Goal: Task Accomplishment & Management: Complete application form

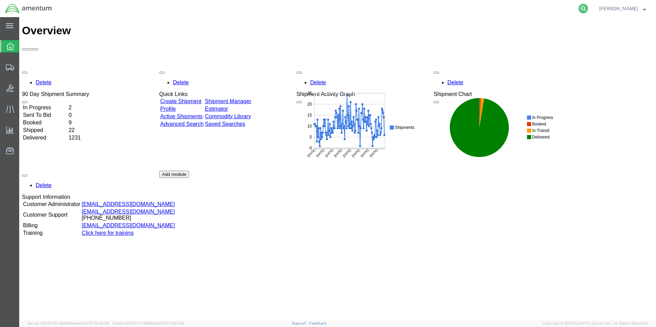
click at [578, 7] on icon at bounding box center [583, 9] width 10 height 10
type input "392175827649"
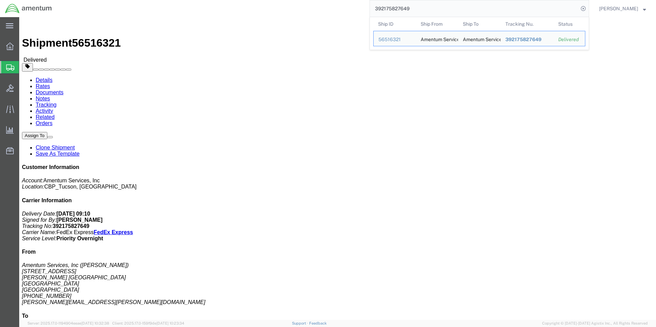
click link "Clone Shipment"
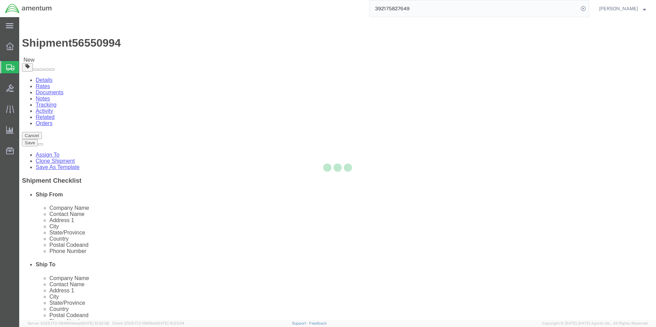
select select "49949"
select select "49939"
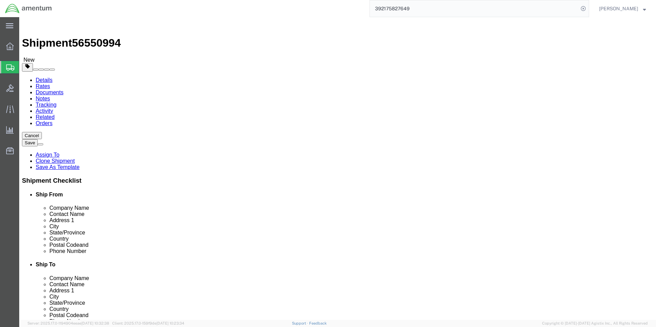
select select "MYPROFILE"
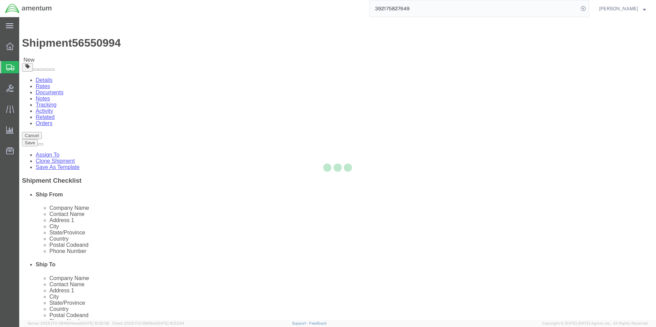
type input "Amentum Services, Inc."
type input "[PERSON_NAME]"
type input "[STREET_ADDRESS][PERSON_NAME]"
type input "[GEOGRAPHIC_DATA]"
type input "79925"
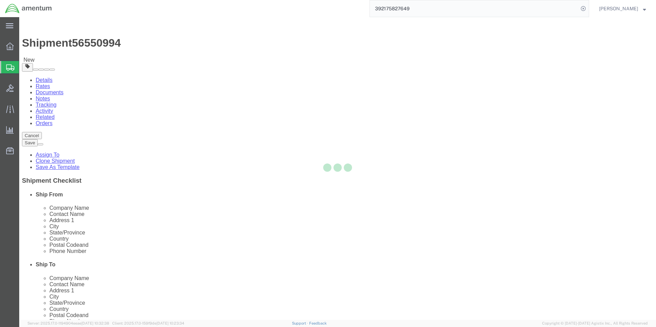
type input "[PHONE_NUMBER]"
type input "[PERSON_NAME][EMAIL_ADDRESS][DOMAIN_NAME]"
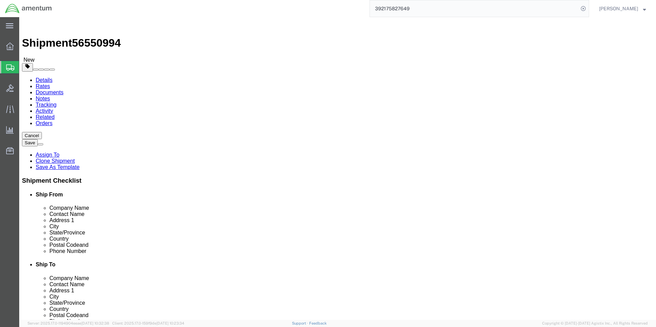
select select "[GEOGRAPHIC_DATA]"
type input "wtu"
select select "49949"
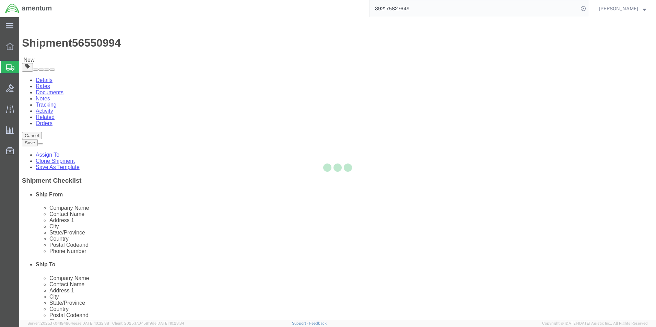
type input "[PERSON_NAME]"
type input "[STREET_ADDRESS]"
type input "[PERSON_NAME] [GEOGRAPHIC_DATA]"
type input "DM AFB"
type input "85707"
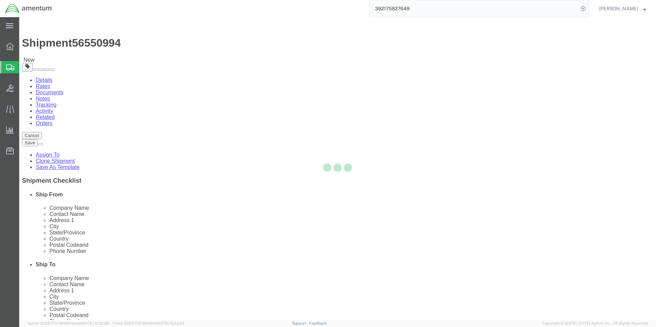
type input "[PHONE_NUMBER]"
type input "[PERSON_NAME][EMAIL_ADDRESS][PERSON_NAME][DOMAIN_NAME]"
select select "AZ"
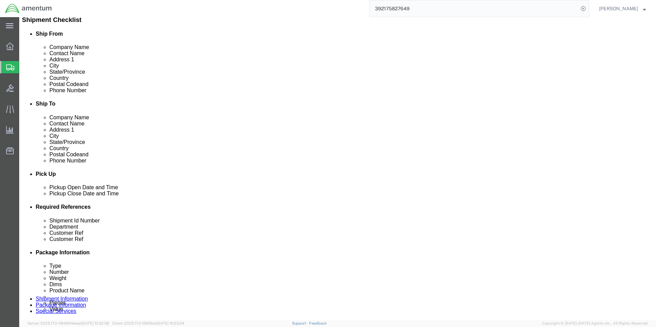
scroll to position [206, 0]
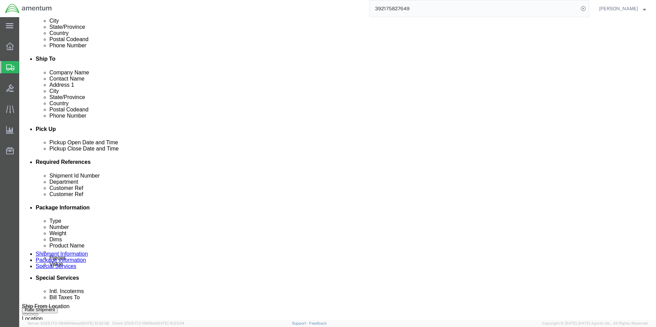
click div ": Tool Loan Request - Dukane Seacom Model TS200"
click input ": Tool Loan Request - Dukane Seacom Model TS200"
type input "82025"
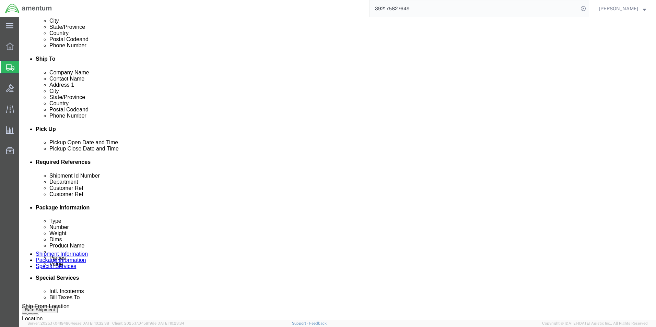
click input "6118.03.03.2219.000.WTU.0000"
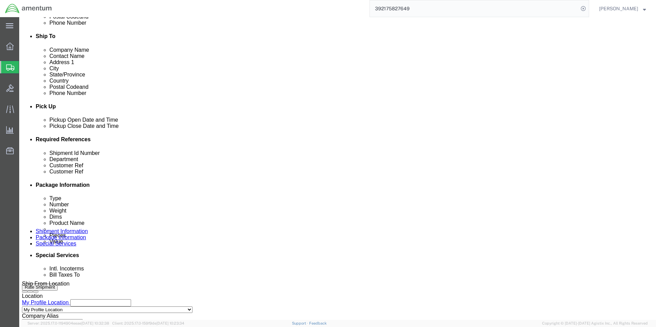
scroll to position [299, 0]
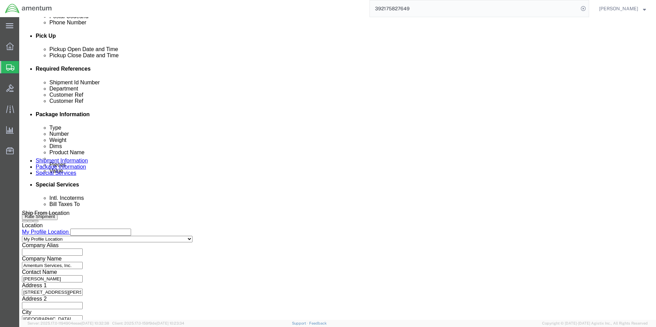
type input "6118.03.03.2219.000.ELP.0000"
click button "Continue"
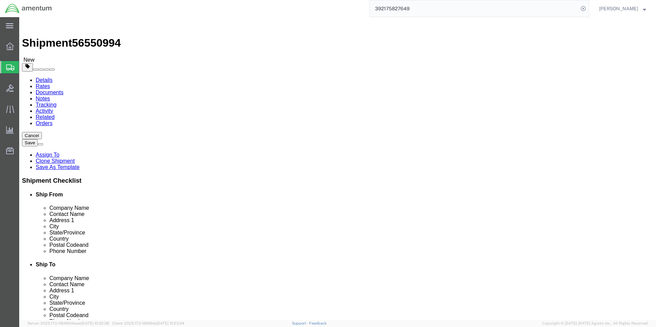
click button "Continue"
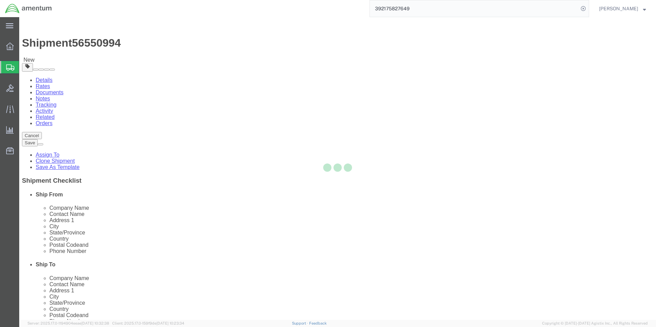
select select
select select "DEPARTMENT"
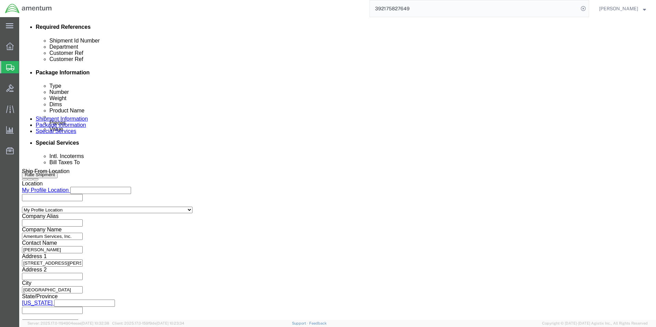
scroll to position [411, 0]
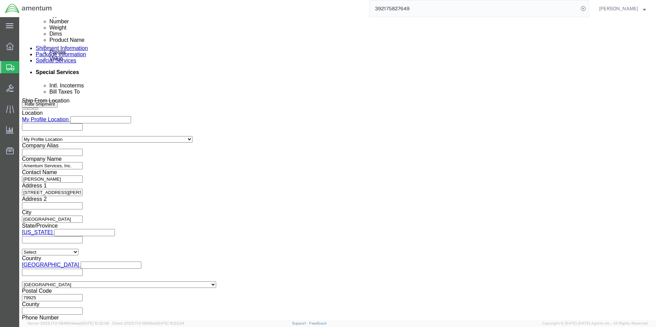
click input "text"
type input "[PERSON_NAME].N"
type input "[PERSON_NAME][EMAIL_ADDRESS][PERSON_NAME][DOMAIN_NAME]"
type input "[PERSON_NAME][EMAIL_ADDRESS][PERSON_NAME][DOMAIN_NAME],[PERSON_NAME][DOMAIN_NAM…"
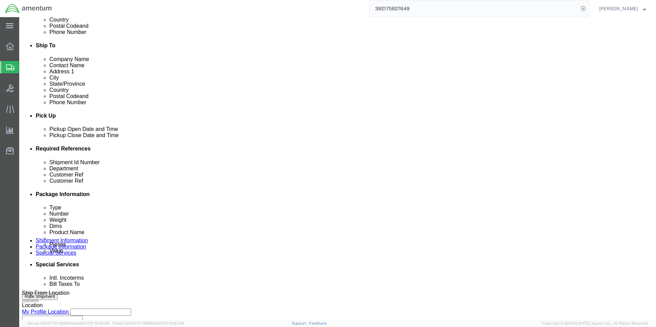
scroll to position [206, 0]
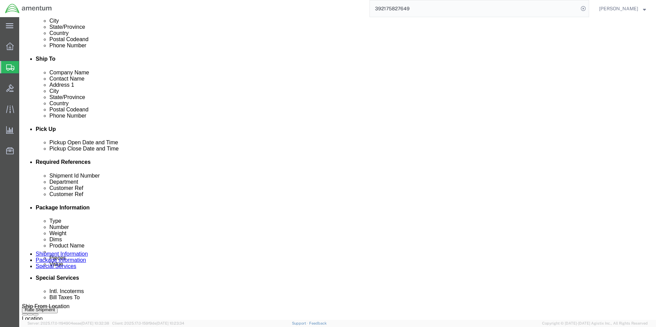
click link "Shipment Information"
click button "Rate Shipment"
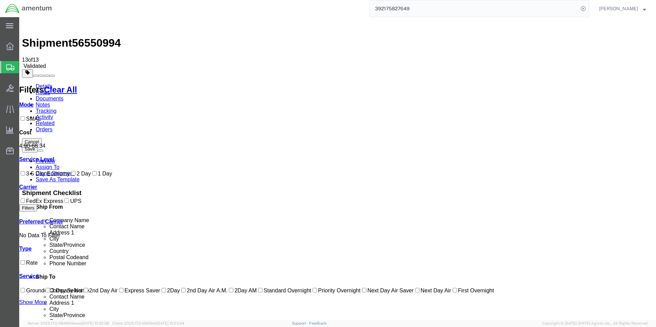
click at [555, 274] on h4 "Ship To" at bounding box center [344, 277] width 617 height 6
click at [63, 96] on link "Documents" at bounding box center [50, 99] width 28 height 6
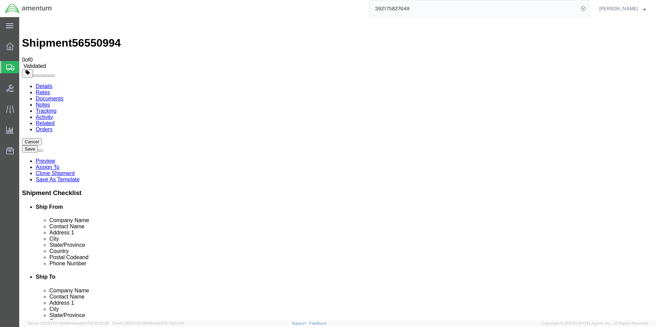
click at [40, 83] on link "Details" at bounding box center [44, 86] width 17 height 6
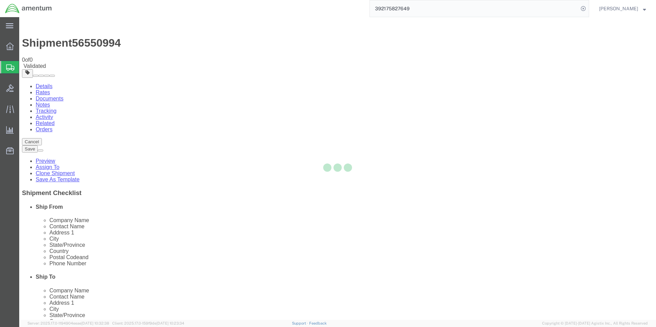
select select "49939"
select select "49949"
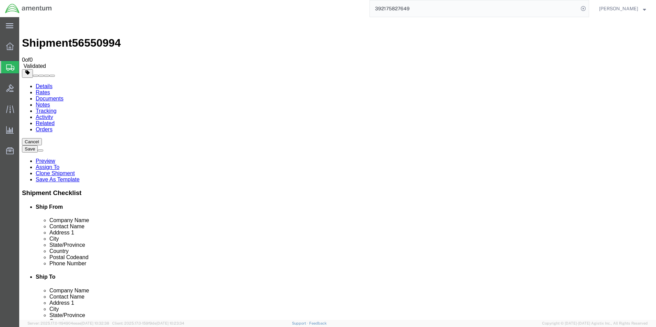
click link "Package Information"
click p "ACFT TOOL LOAN"
click dd "1.00 Each"
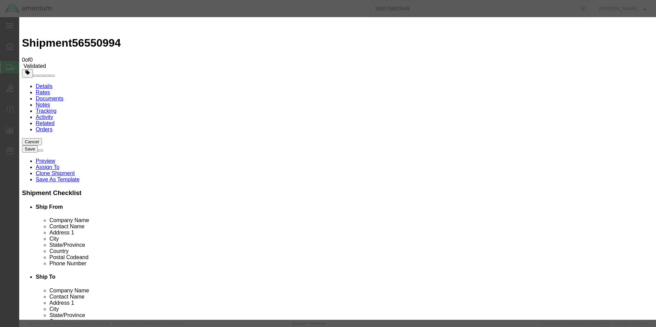
click button "Save & Close"
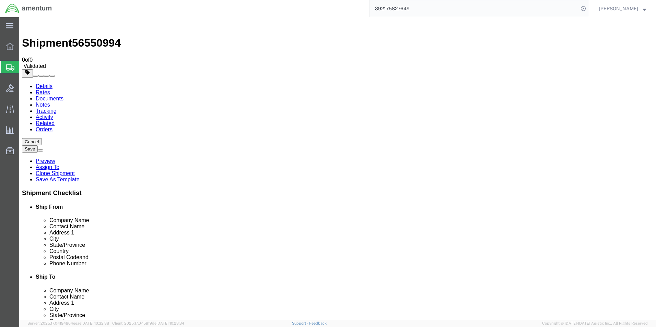
click button "Rate Shipment"
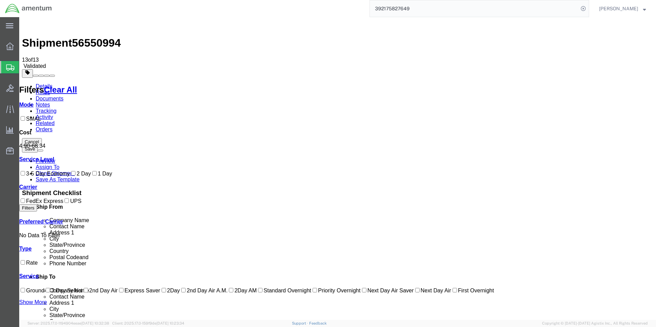
click at [43, 83] on link "Details" at bounding box center [44, 86] width 17 height 6
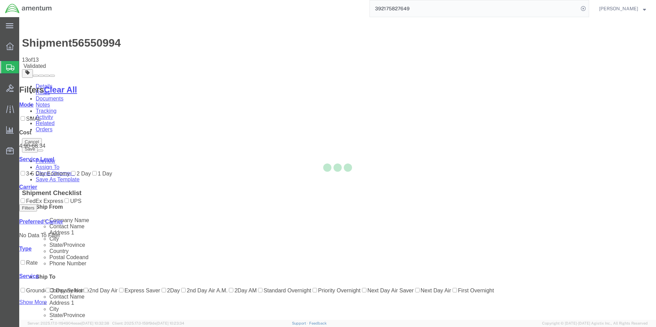
select select "49939"
select select "49949"
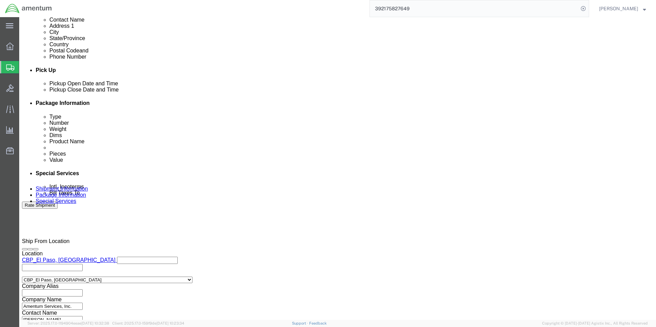
scroll to position [299, 0]
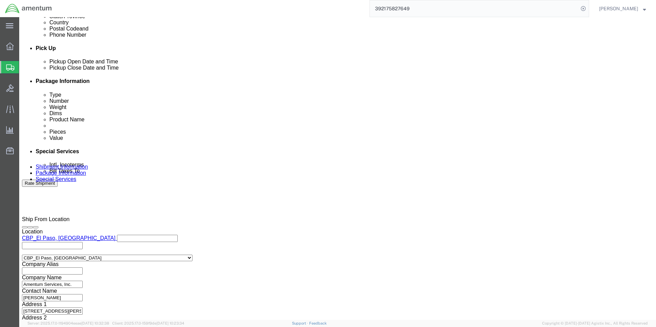
click div "Customer Ref"
click label "Customer Ref"
click input ": Tool Loan Request - Dukane Seacom Model TS200"
click label "Customer Ref"
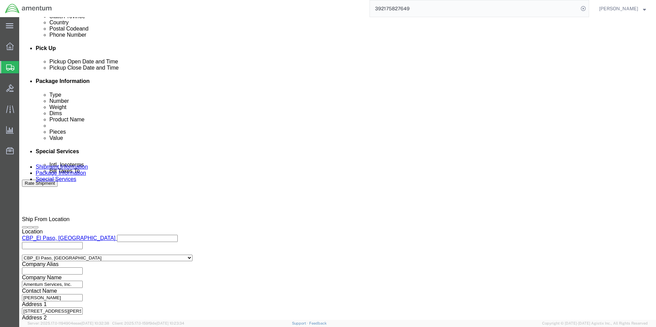
click label "Department"
click label "Customer Ref"
click select "Select Air Less than Truckload Multi-Leg Ocean Freight Rail Small Parcel Truckl…"
click label "Customer Ref"
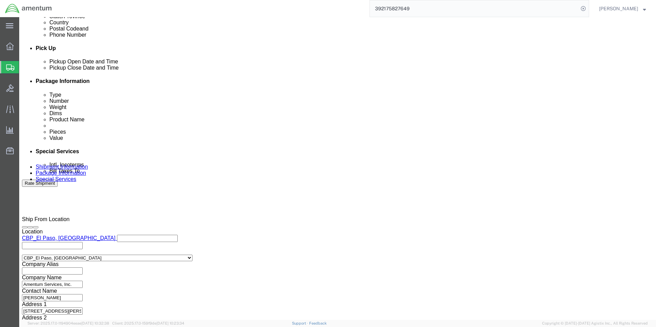
click input ": Tool Loan Request - Dukane Seacom Model TS200"
type input "Tool Loan Request - Dukane Seacom Model TS200"
click button "Rate Shipment"
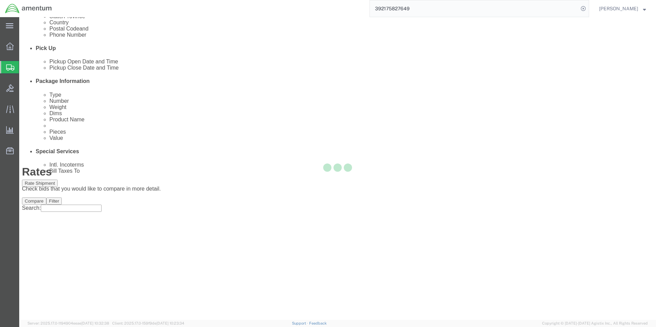
scroll to position [0, 0]
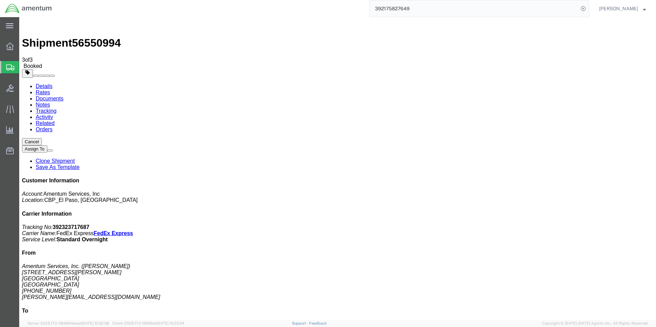
click at [41, 83] on link "Details" at bounding box center [44, 86] width 17 height 6
click link "Schedule pickup request"
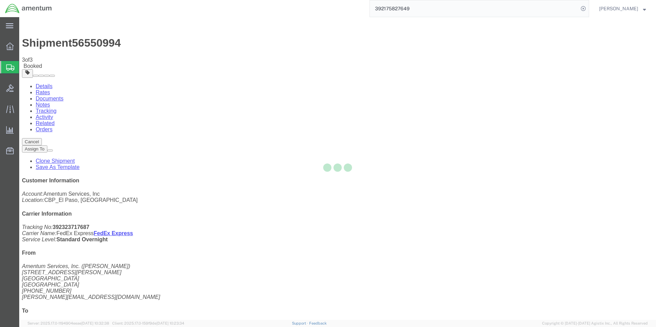
drag, startPoint x: 290, startPoint y: 86, endPoint x: 298, endPoint y: 140, distance: 54.2
click at [298, 140] on div at bounding box center [337, 168] width 636 height 303
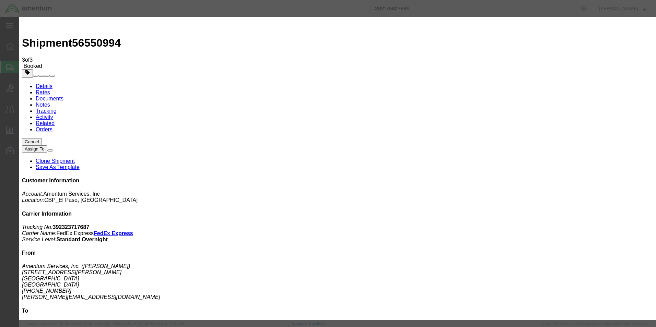
click button "Close"
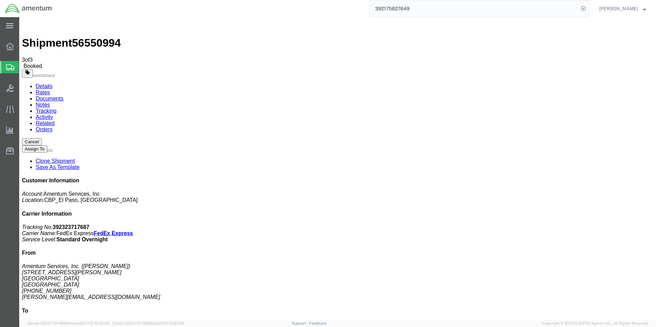
click span "button"
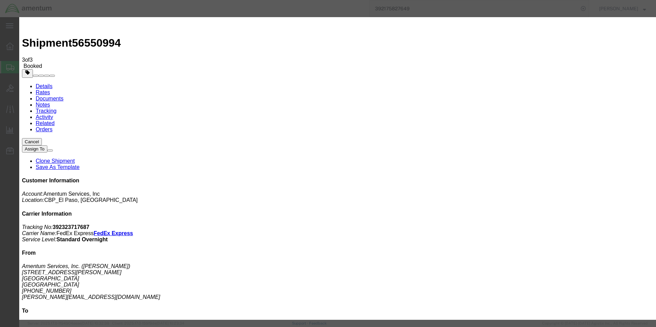
click div "[DATE] 9:59 AM"
type input "2:59 PM"
click button "Apply"
click button "Save"
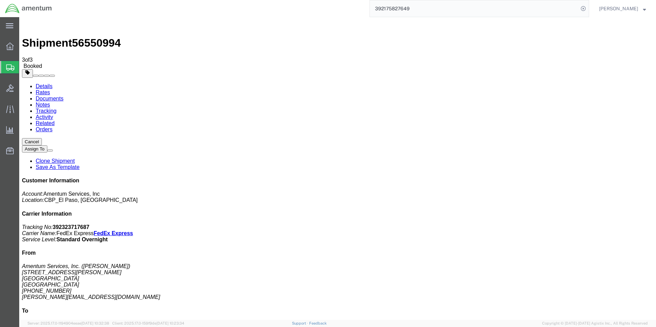
click button "Close"
click at [644, 8] on strong "button" at bounding box center [644, 8] width 3 height 2
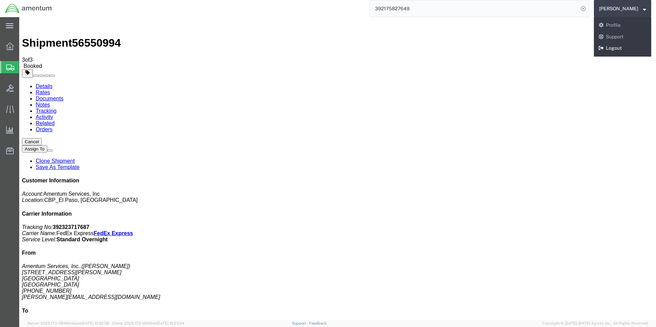
click at [600, 48] on link "Logout" at bounding box center [622, 49] width 57 height 12
